Goal: Transaction & Acquisition: Purchase product/service

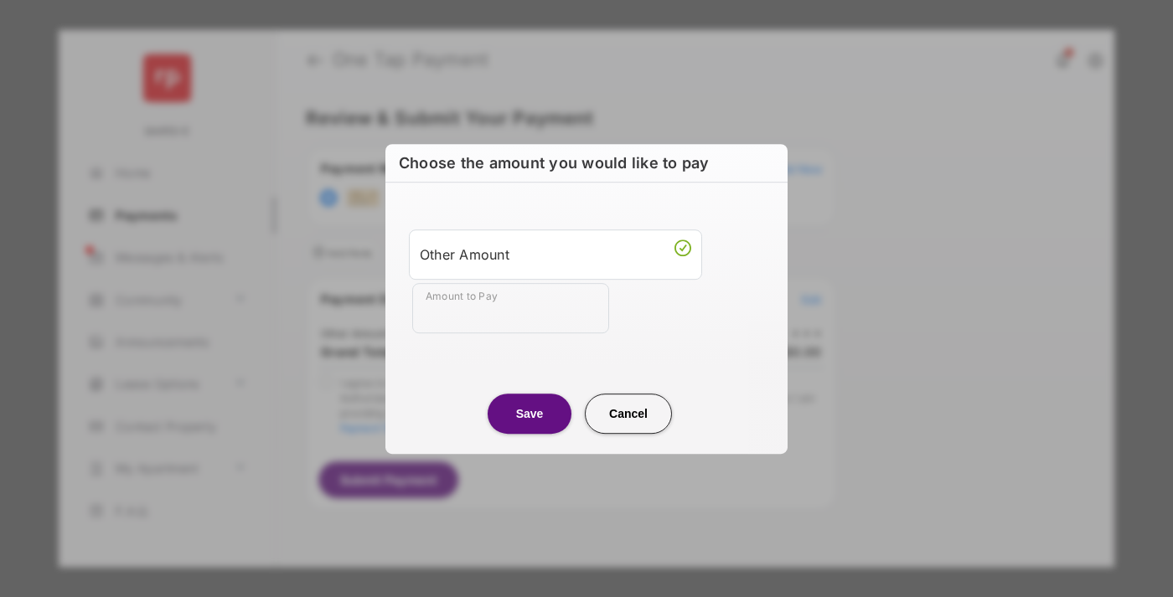
click at [556, 254] on div "Other Amount" at bounding box center [555, 254] width 271 height 28
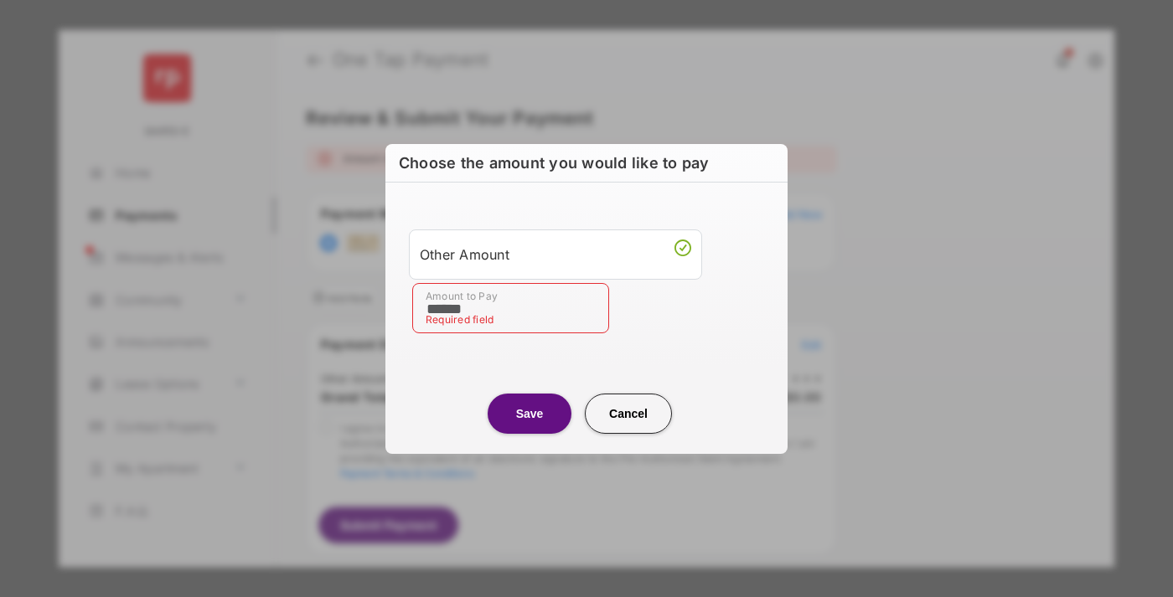
type input "******"
click at [530, 413] on button "Save" at bounding box center [530, 414] width 84 height 40
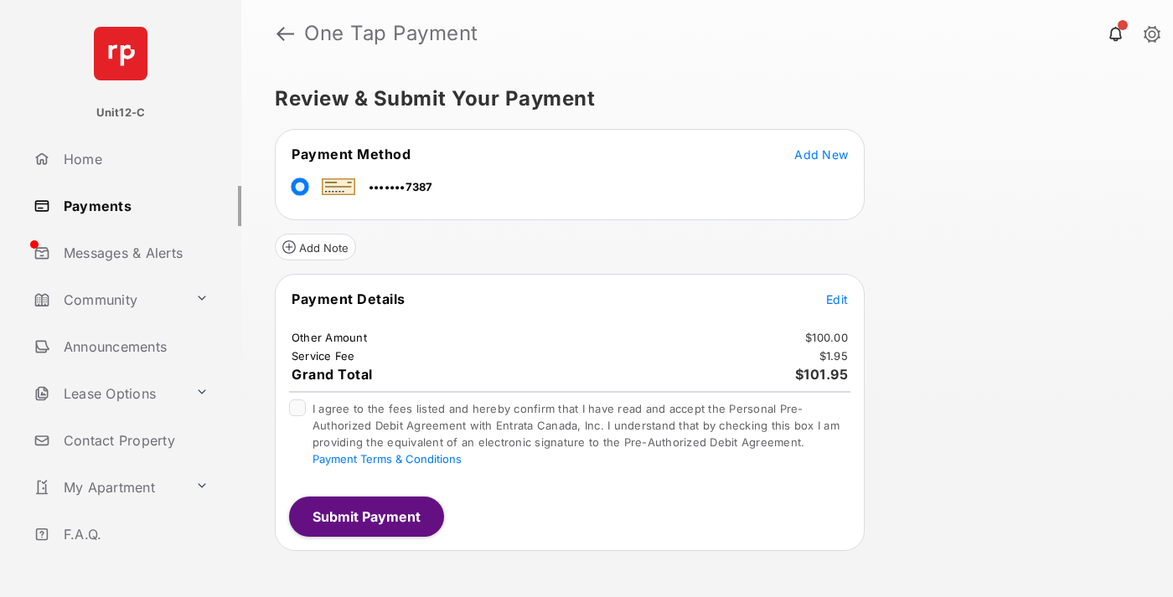
click at [837, 299] on span "Edit" at bounding box center [837, 299] width 22 height 14
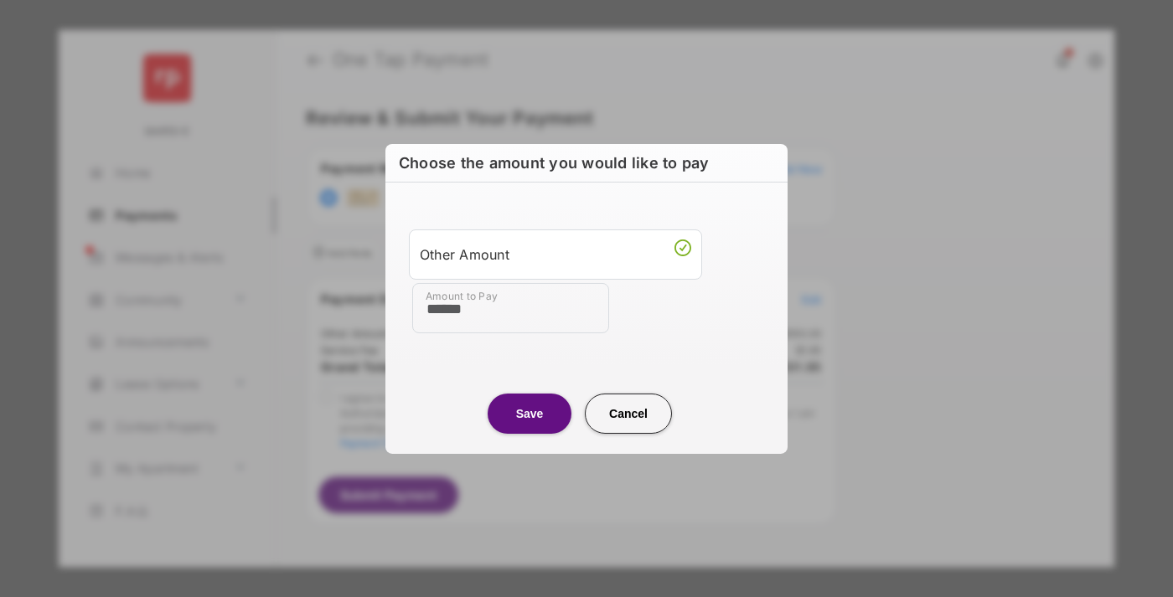
click at [530, 413] on button "Save" at bounding box center [530, 413] width 84 height 40
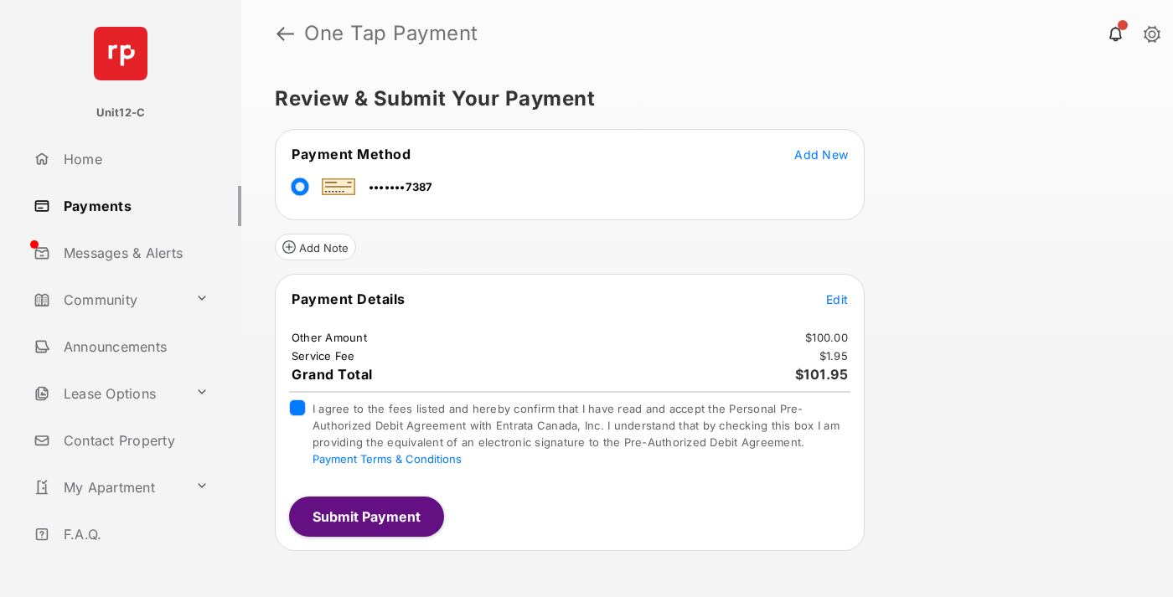
click at [365, 516] on button "Submit Payment" at bounding box center [366, 517] width 155 height 40
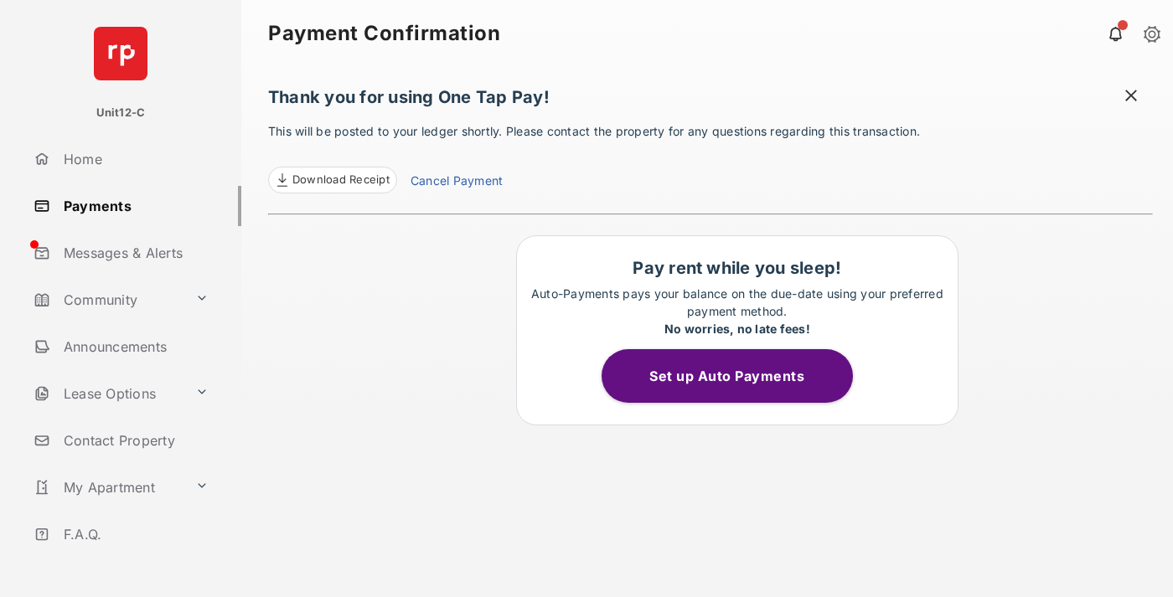
click at [1131, 97] on span at bounding box center [1131, 97] width 17 height 21
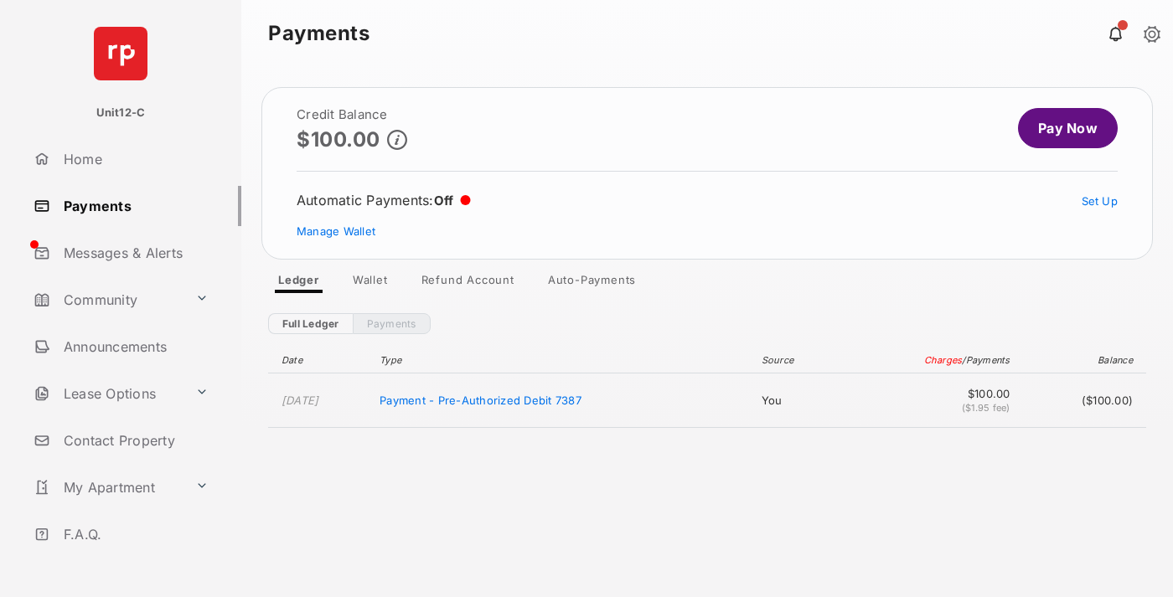
click at [336, 231] on link "Manage Wallet" at bounding box center [336, 231] width 79 height 13
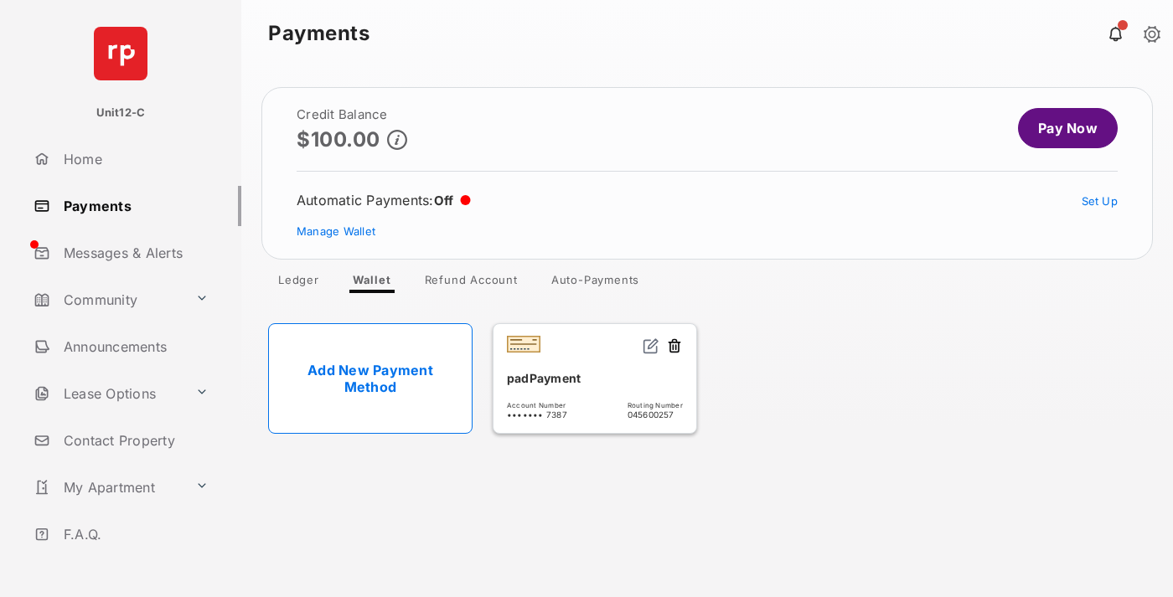
click at [675, 347] on button at bounding box center [674, 347] width 17 height 19
